Goal: Register for event/course

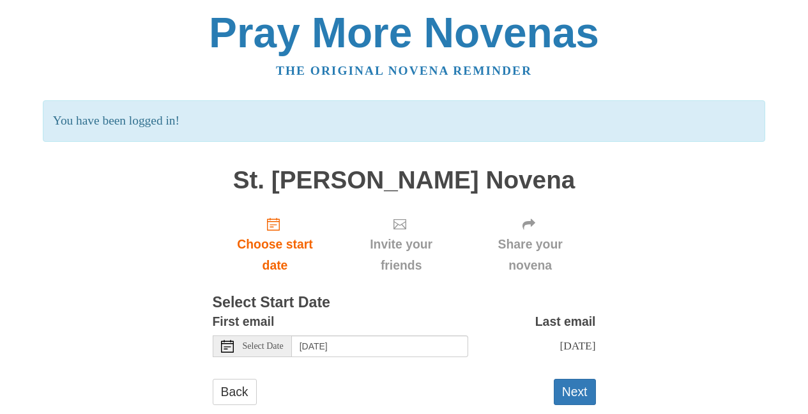
scroll to position [28, 0]
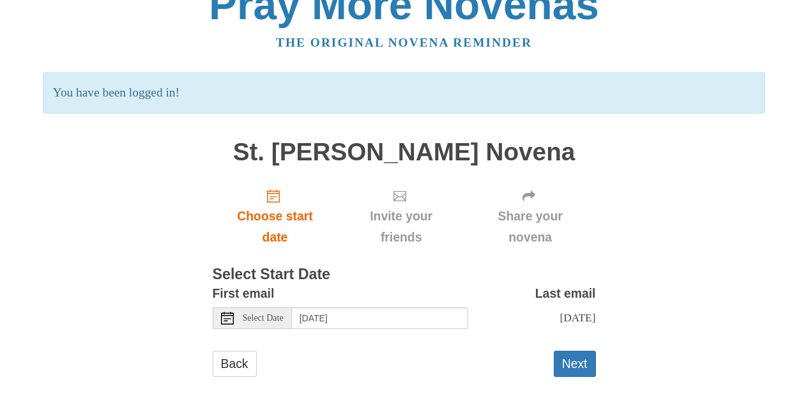
click at [227, 322] on icon at bounding box center [227, 318] width 13 height 13
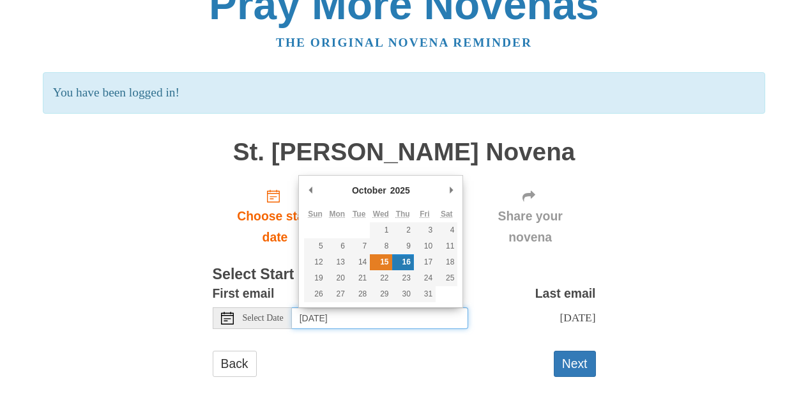
type input "Wednesday, October 15th"
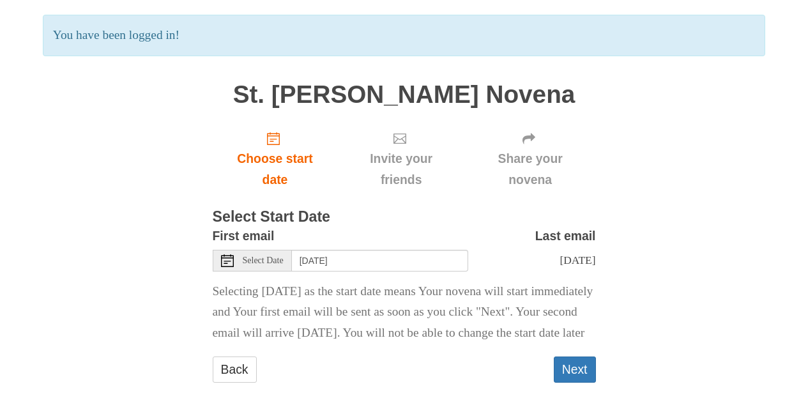
scroll to position [112, 0]
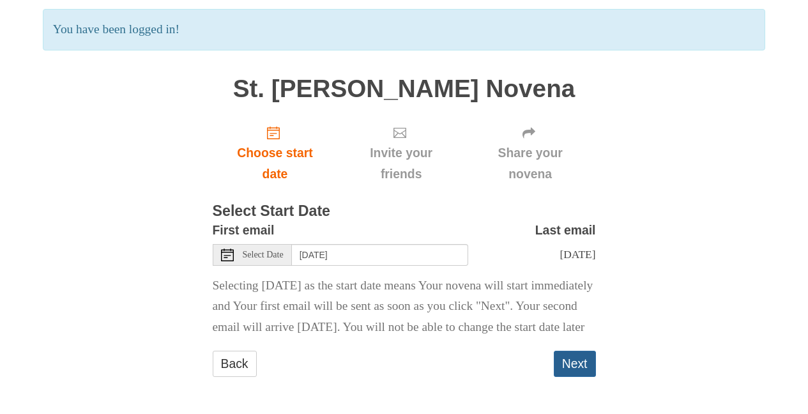
click at [572, 364] on button "Next" at bounding box center [575, 364] width 42 height 26
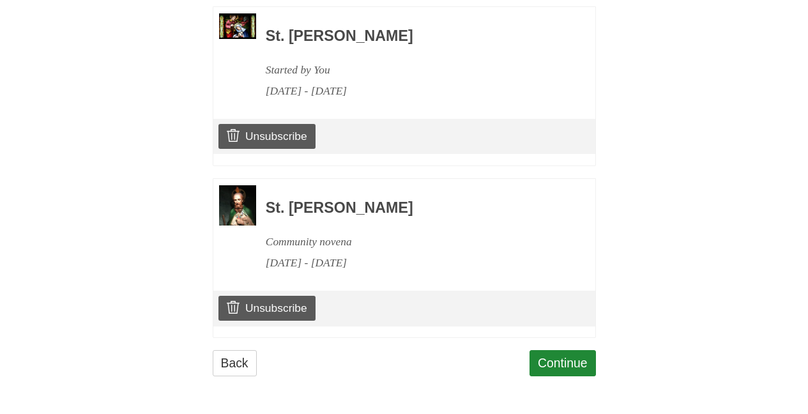
scroll to position [797, 0]
click at [544, 367] on link "Continue" at bounding box center [562, 363] width 66 height 26
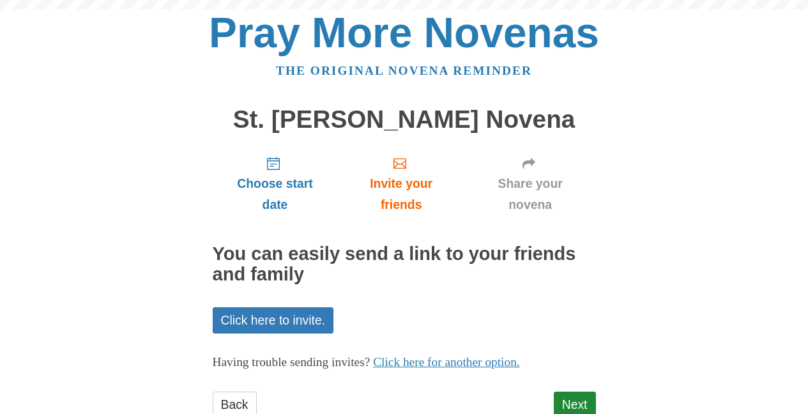
scroll to position [41, 0]
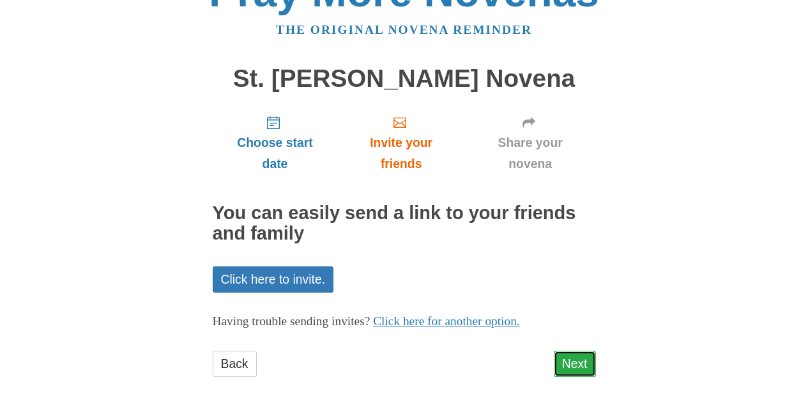
click at [572, 363] on link "Next" at bounding box center [575, 364] width 42 height 26
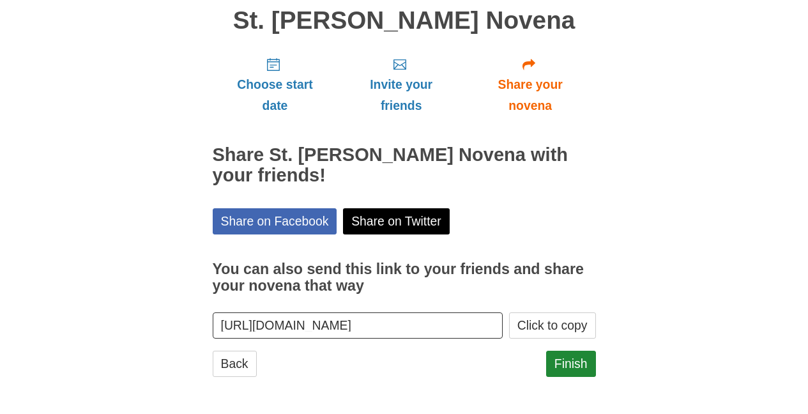
scroll to position [0, 93]
click at [220, 361] on link "Back" at bounding box center [235, 364] width 44 height 26
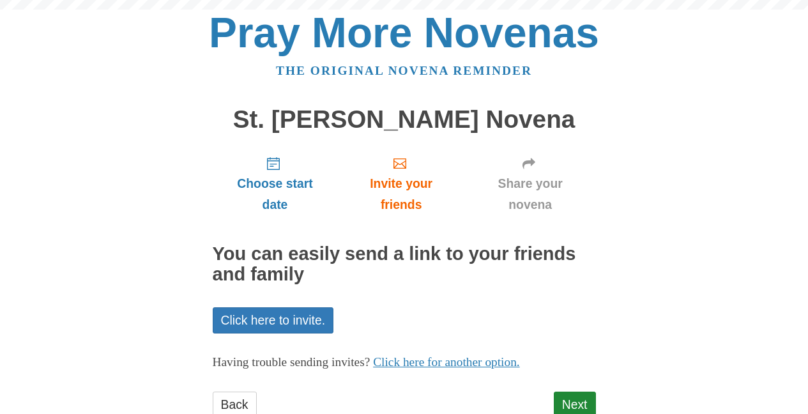
scroll to position [41, 0]
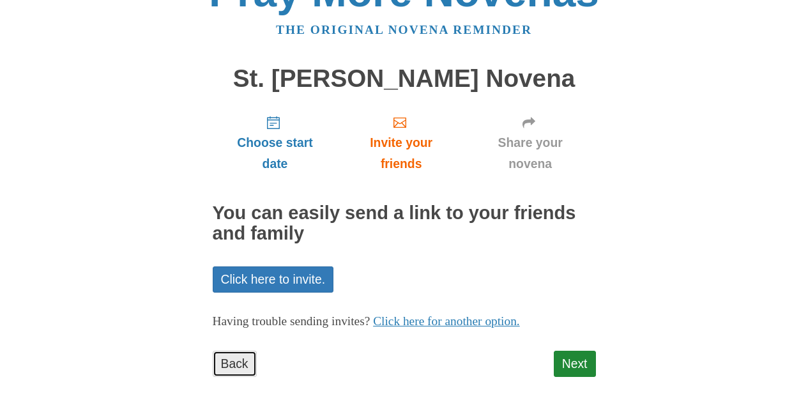
click at [229, 358] on link "Back" at bounding box center [235, 364] width 44 height 26
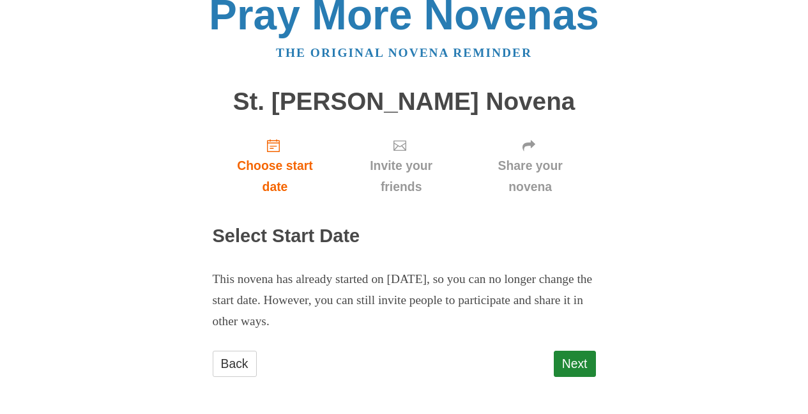
scroll to position [12, 0]
